Goal: Information Seeking & Learning: Check status

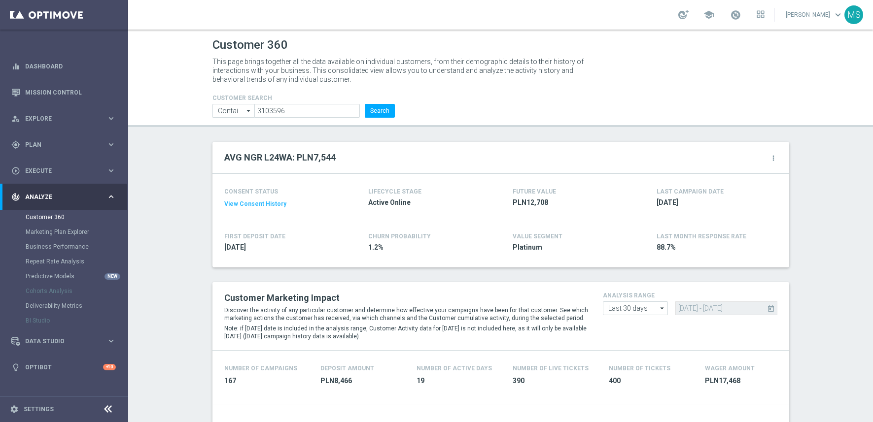
scroll to position [360, 0]
